Goal: Task Accomplishment & Management: Complete application form

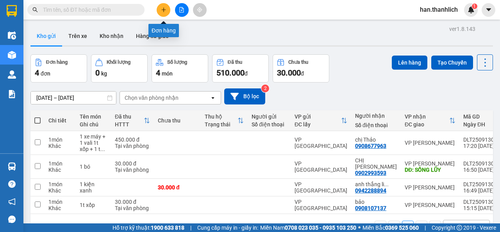
click at [163, 11] on icon "plus" at bounding box center [163, 9] width 5 height 5
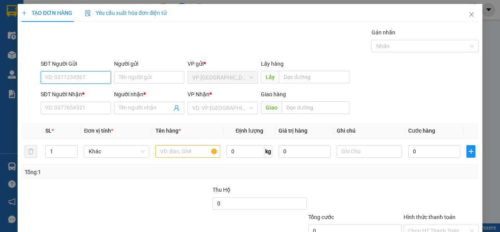
click at [77, 75] on input "SĐT Người Gửi" at bounding box center [76, 77] width 70 height 12
click at [57, 79] on input "0346609242" at bounding box center [76, 77] width 70 height 12
type input "0346609242"
click at [68, 85] on div "SĐT Người Gửi 0346609242" at bounding box center [76, 72] width 70 height 27
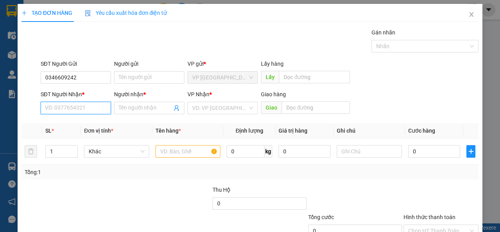
click at [72, 107] on input "SĐT Người Nhận *" at bounding box center [76, 108] width 70 height 12
click at [185, 152] on input "text" at bounding box center [187, 151] width 65 height 12
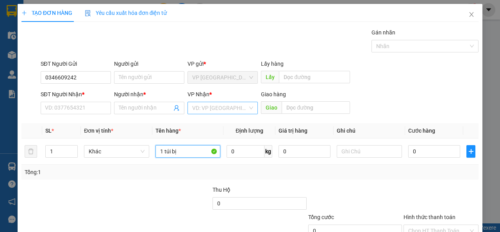
click at [235, 114] on div "VD: VP [GEOGRAPHIC_DATA]" at bounding box center [222, 108] width 70 height 12
type input "1 túi bị"
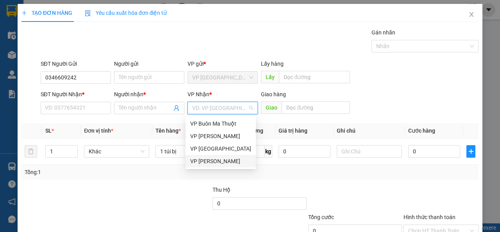
click at [214, 163] on div "VP [PERSON_NAME]" at bounding box center [220, 161] width 61 height 9
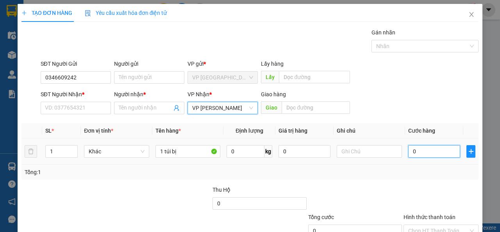
click at [432, 153] on input "0" at bounding box center [434, 151] width 52 height 12
type input "3"
type input "30"
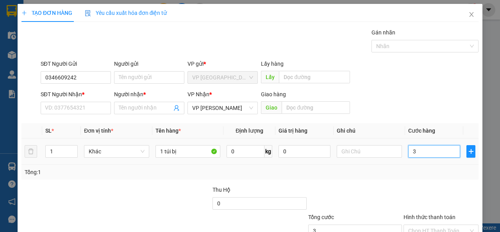
type input "30"
type input "300"
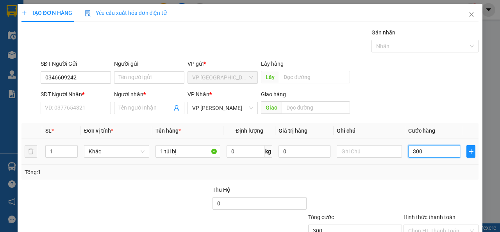
type input "3.000"
type input "30.000"
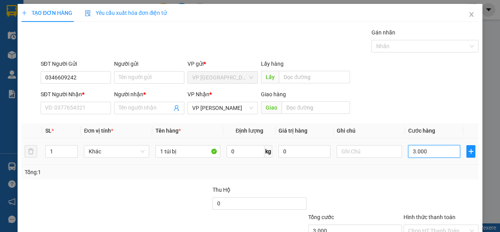
type input "30.000"
type input "300.000"
type input "30.000"
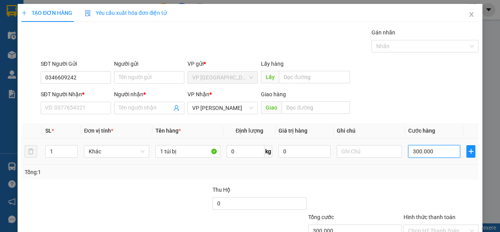
type input "30.000"
click at [374, 183] on div "Transit Pickup Surcharge Ids Transit Deliver Surcharge Ids Transit Deliver Surc…" at bounding box center [249, 151] width 457 height 246
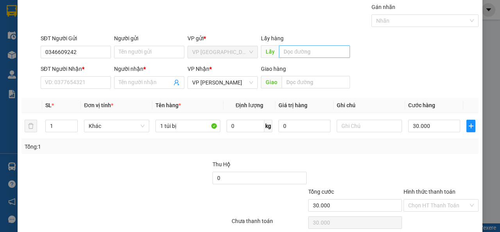
scroll to position [57, 0]
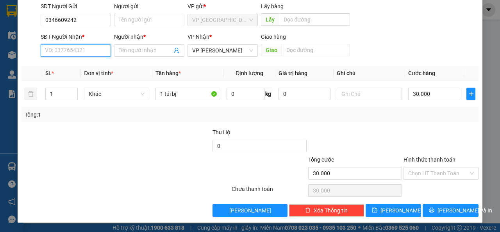
drag, startPoint x: 90, startPoint y: 50, endPoint x: 56, endPoint y: 55, distance: 33.9
click at [89, 50] on input "SĐT Người Nhận *" at bounding box center [76, 50] width 70 height 12
type input "0933217127"
click at [62, 66] on div "0933217127 - Thạnh" at bounding box center [75, 66] width 60 height 9
type input "Thạnh"
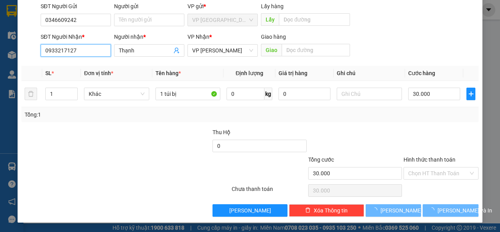
type input "0933217127"
drag, startPoint x: 121, startPoint y: 134, endPoint x: 128, endPoint y: 130, distance: 7.2
click at [121, 134] on div at bounding box center [164, 141] width 96 height 27
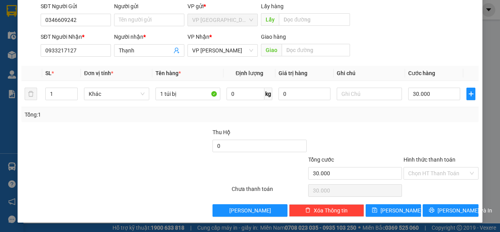
click at [438, 121] on div "Tổng: 1" at bounding box center [249, 114] width 457 height 15
drag, startPoint x: 430, startPoint y: 169, endPoint x: 427, endPoint y: 185, distance: 16.3
click at [430, 170] on input "Hình thức thanh toán" at bounding box center [438, 173] width 60 height 12
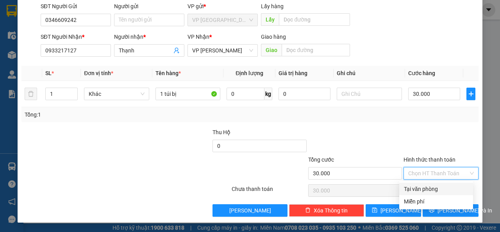
click at [427, 185] on div "Tại văn phòng" at bounding box center [436, 188] width 64 height 9
type input "0"
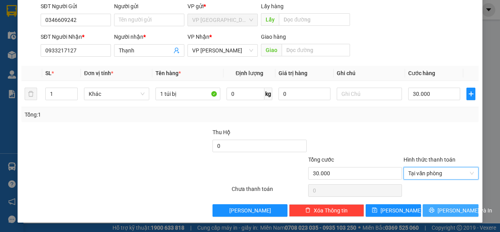
click at [438, 210] on button "[PERSON_NAME] và In" at bounding box center [450, 210] width 56 height 12
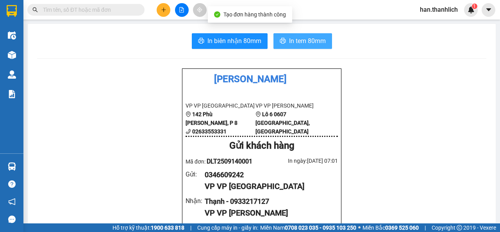
click at [289, 44] on span "In tem 80mm" at bounding box center [307, 41] width 37 height 10
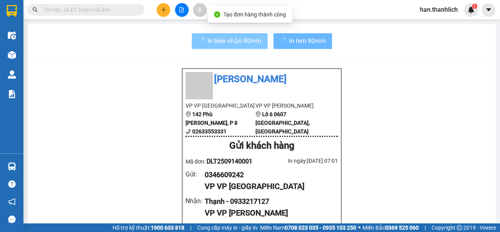
click at [230, 37] on span "In biên nhận 80mm" at bounding box center [234, 41] width 54 height 10
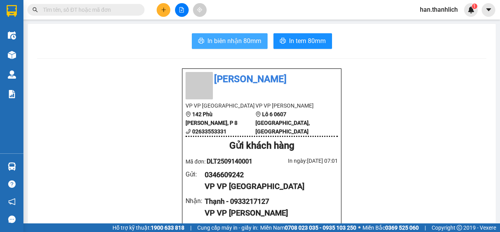
click at [247, 41] on span "In biên nhận 80mm" at bounding box center [234, 41] width 54 height 10
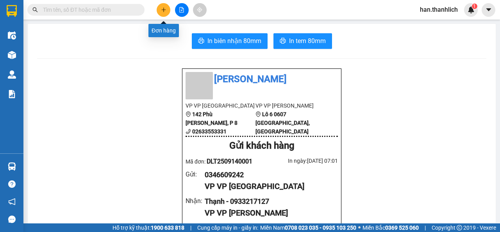
click at [162, 9] on icon "plus" at bounding box center [163, 9] width 5 height 5
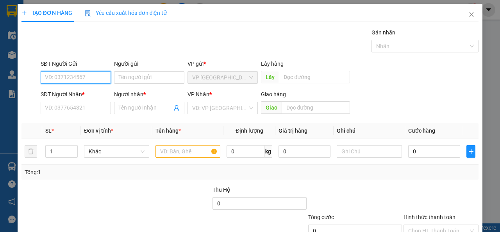
click at [47, 77] on input "SĐT Người Gửi" at bounding box center [76, 77] width 70 height 12
type input "0983020858"
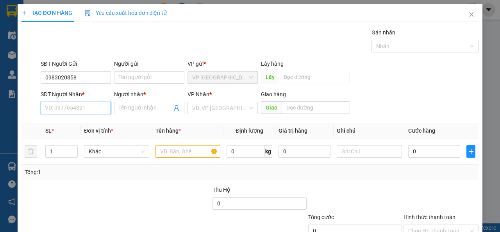
click at [68, 110] on input "SĐT Người Nhận *" at bounding box center [76, 108] width 70 height 12
type input "0588497107"
click at [125, 114] on div "Người nhận * Tên người nhận" at bounding box center [149, 103] width 70 height 27
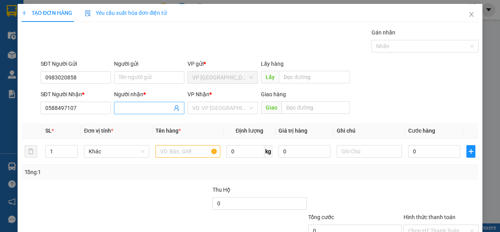
click at [125, 109] on input "Người nhận *" at bounding box center [145, 107] width 53 height 9
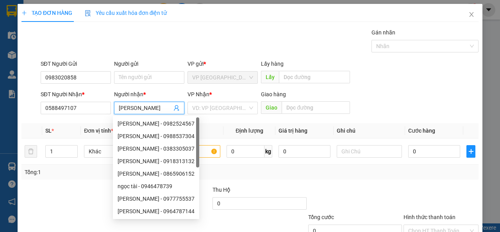
type input "N"
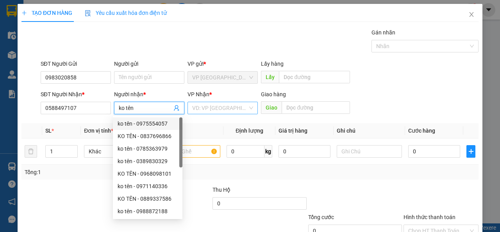
type input "ko tên"
click at [202, 109] on input "search" at bounding box center [219, 108] width 55 height 12
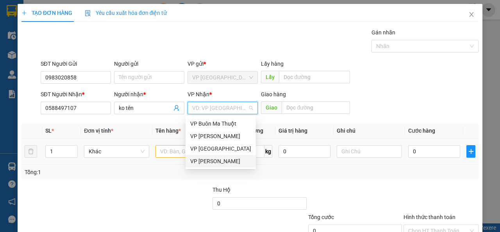
drag, startPoint x: 223, startPoint y: 163, endPoint x: 175, endPoint y: 151, distance: 48.7
click at [223, 163] on div "VP [PERSON_NAME]" at bounding box center [220, 161] width 61 height 9
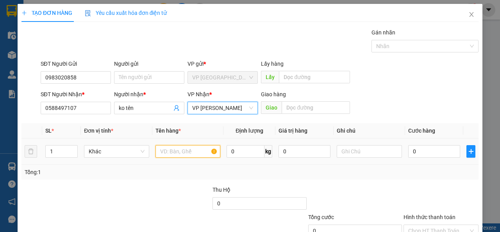
click at [168, 149] on input "text" at bounding box center [187, 151] width 65 height 12
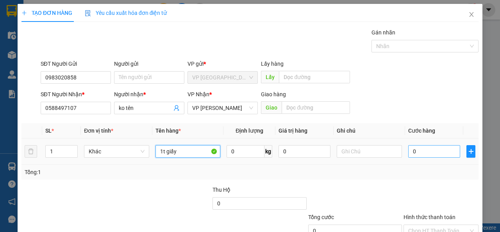
type input "1t giấy"
click at [431, 150] on input "0" at bounding box center [434, 151] width 52 height 12
type input "3"
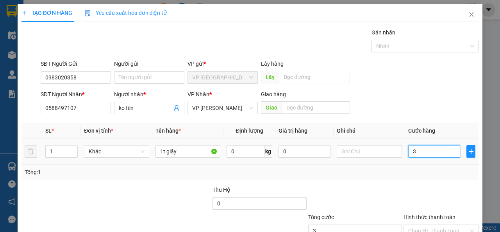
type input "30"
type input "300"
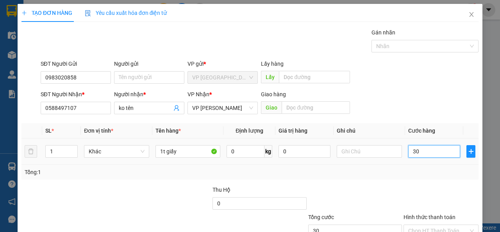
type input "300"
type input "3.000"
type input "30.000"
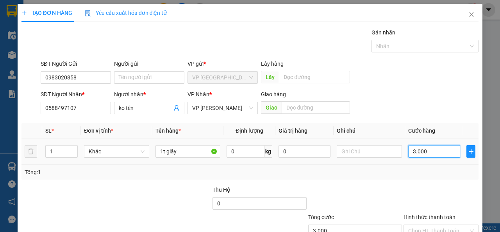
type input "30.000"
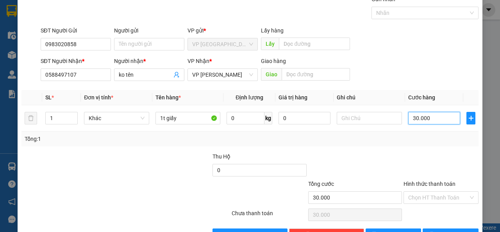
scroll to position [57, 0]
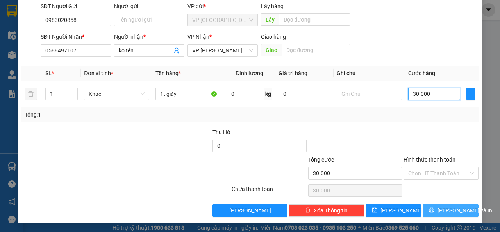
type input "30.000"
click at [450, 206] on span "[PERSON_NAME] và In" at bounding box center [464, 210] width 55 height 9
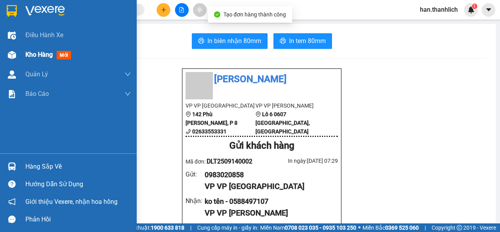
click at [5, 52] on div at bounding box center [12, 55] width 14 height 14
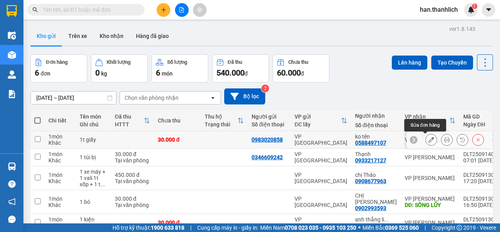
click at [428, 139] on icon at bounding box center [430, 139] width 5 height 5
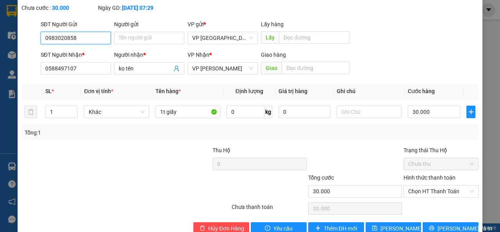
scroll to position [68, 0]
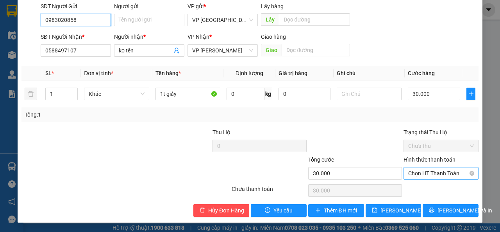
click at [429, 176] on span "Chọn HT Thanh Toán" at bounding box center [441, 173] width 66 height 12
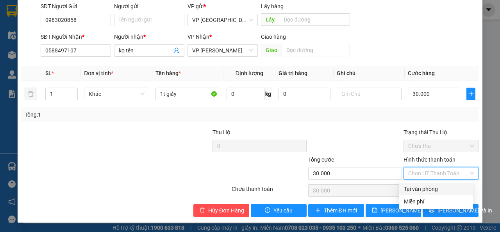
click at [427, 190] on div "Tại văn phòng" at bounding box center [436, 188] width 64 height 9
type input "0"
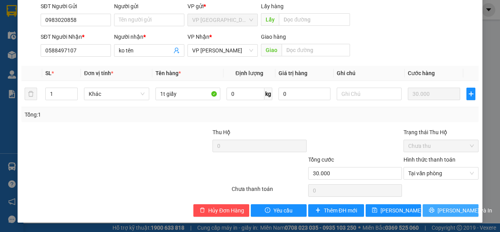
click at [443, 210] on span "[PERSON_NAME] và In" at bounding box center [464, 210] width 55 height 9
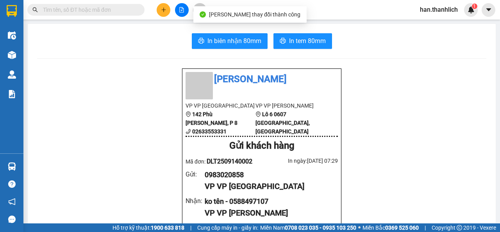
click at [239, 46] on button "In biên nhận 80mm" at bounding box center [230, 41] width 76 height 16
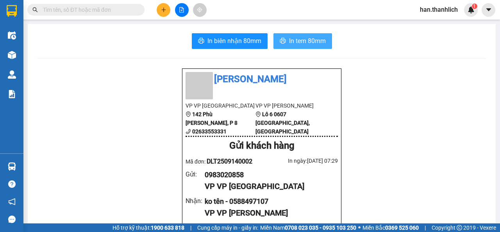
click at [307, 46] on span "In tem 80mm" at bounding box center [307, 41] width 37 height 10
